Goal: Navigation & Orientation: Find specific page/section

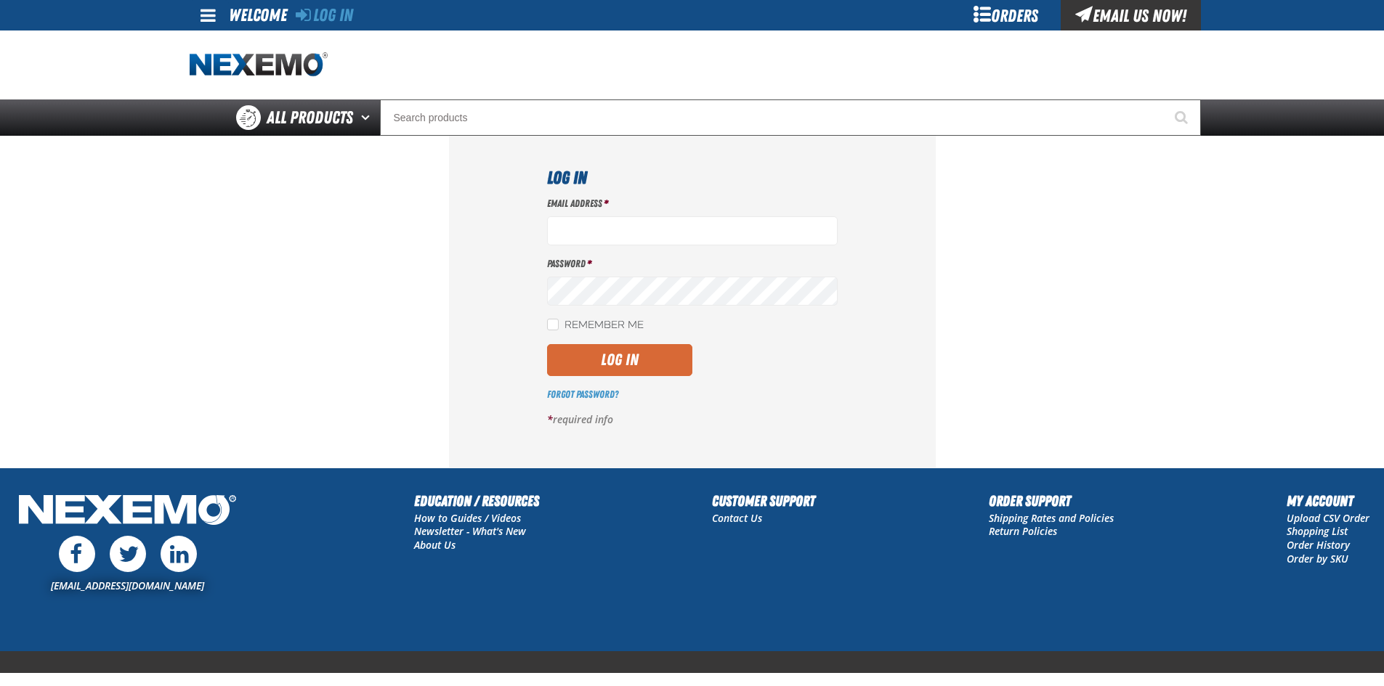
type input "ltucker03@vtaig.com"
click at [663, 352] on button "Log In" at bounding box center [619, 360] width 145 height 32
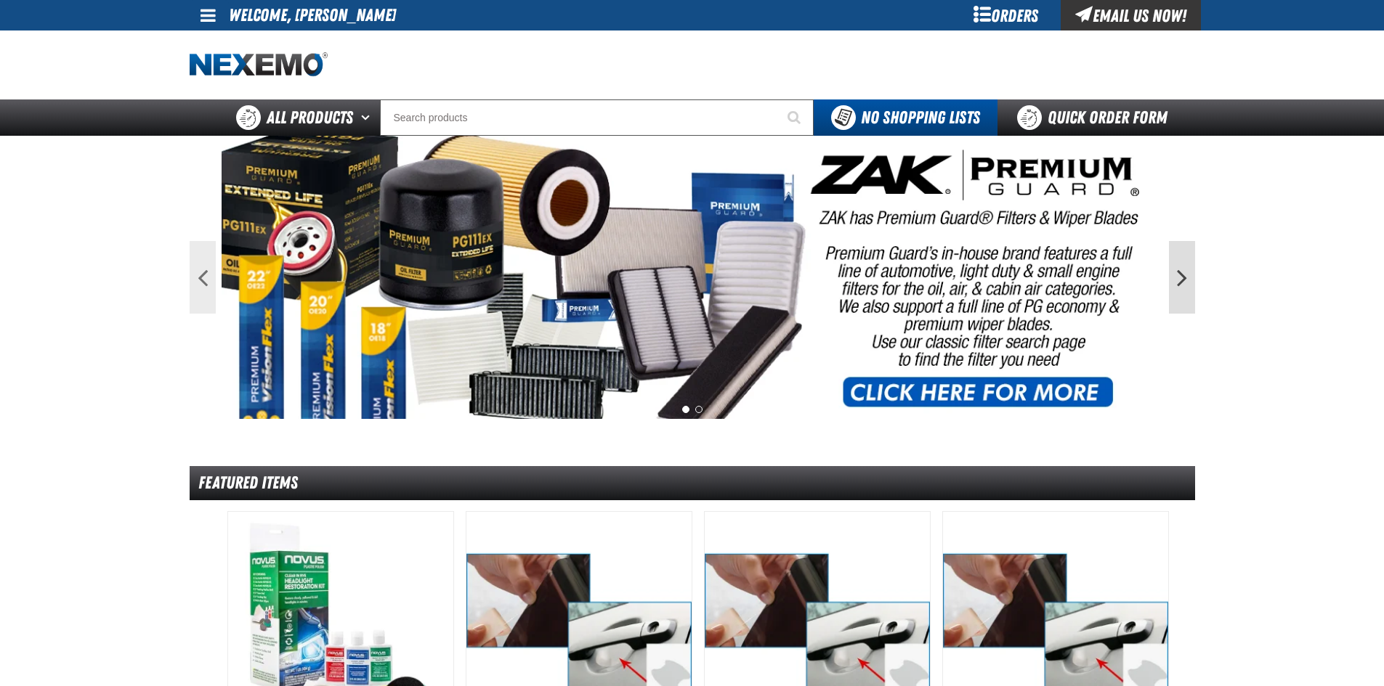
click at [1184, 273] on button "Next" at bounding box center [1182, 277] width 26 height 73
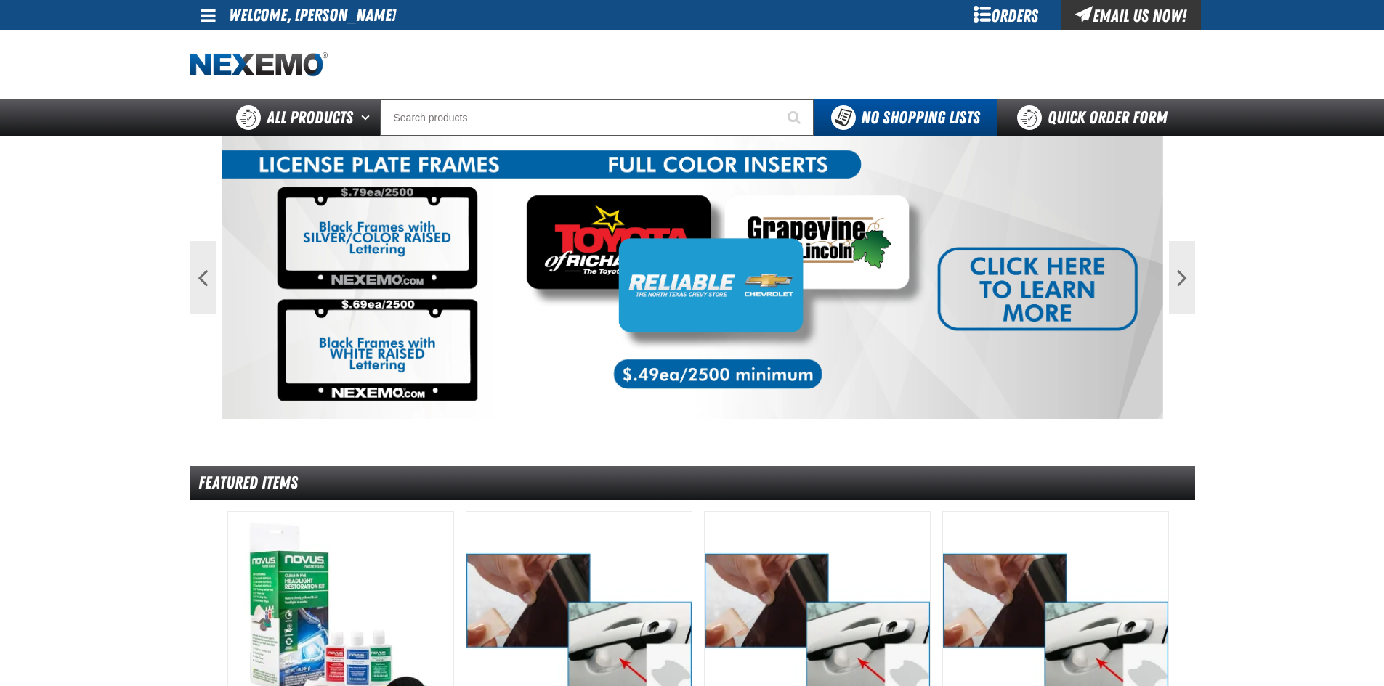
click at [1027, 304] on img at bounding box center [692, 277] width 941 height 283
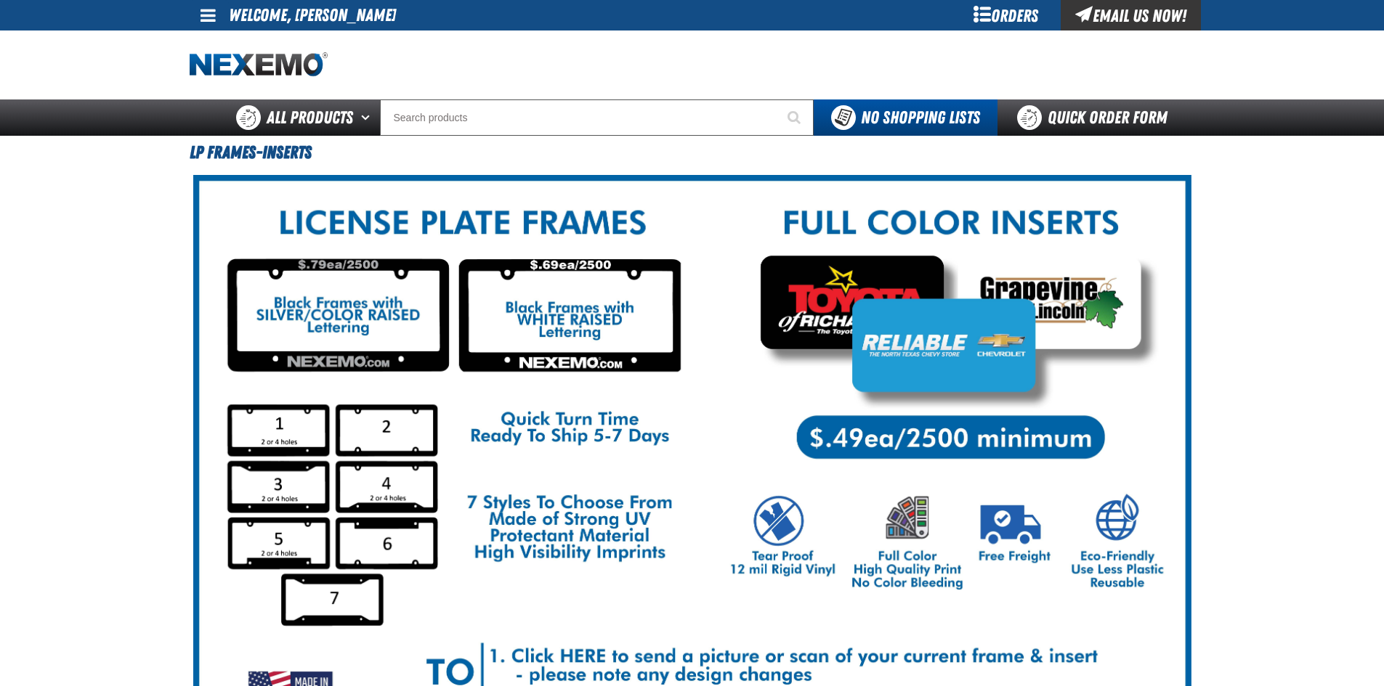
click at [1267, 254] on main "LP Frames-Inserts" at bounding box center [692, 456] width 1384 height 641
